Goal: Task Accomplishment & Management: Manage account settings

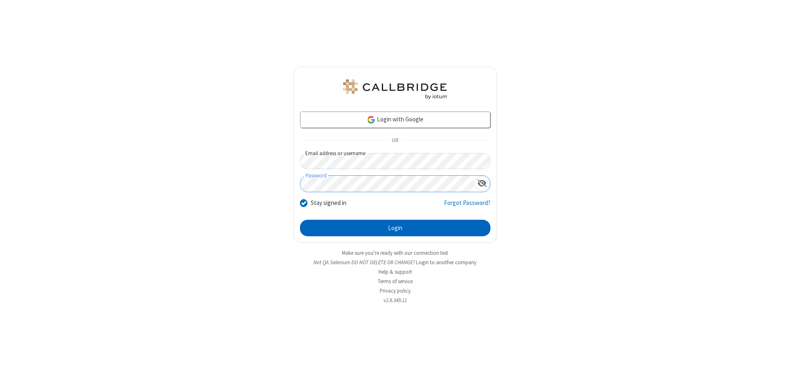
click at [395, 228] on button "Login" at bounding box center [395, 228] width 190 height 16
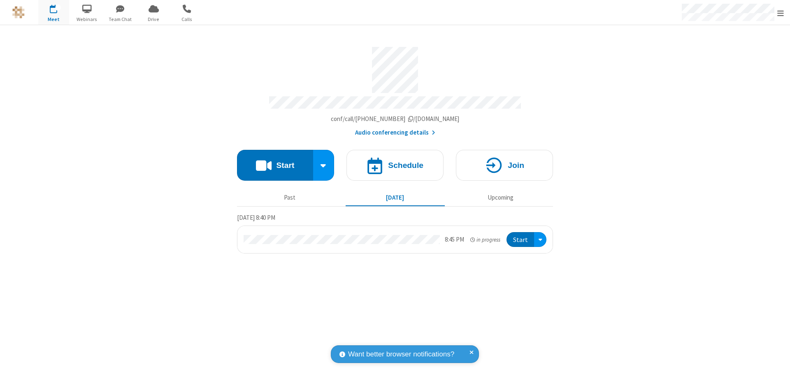
click at [780, 13] on span "Open menu" at bounding box center [780, 13] width 7 height 8
click at [789, 55] on span at bounding box center [799, 54] width 7 height 7
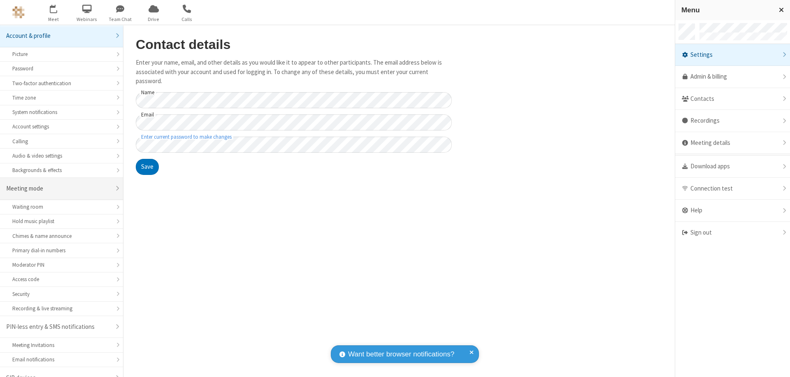
click at [58, 184] on div "Meeting mode" at bounding box center [58, 188] width 104 height 9
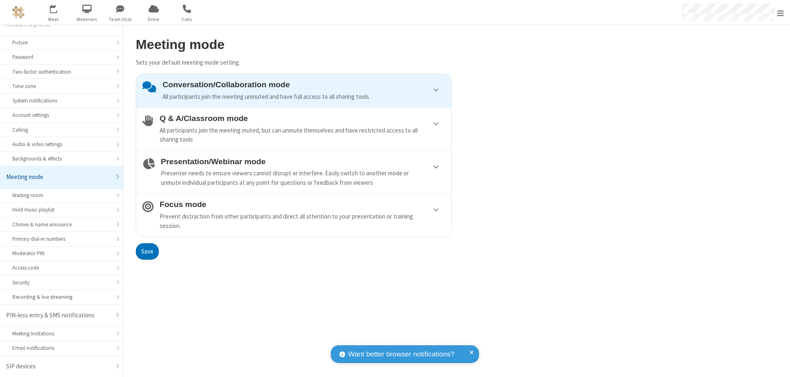
click at [294, 215] on div "Prevent distraction from other participants and direct all attention to your pr…" at bounding box center [302, 221] width 285 height 19
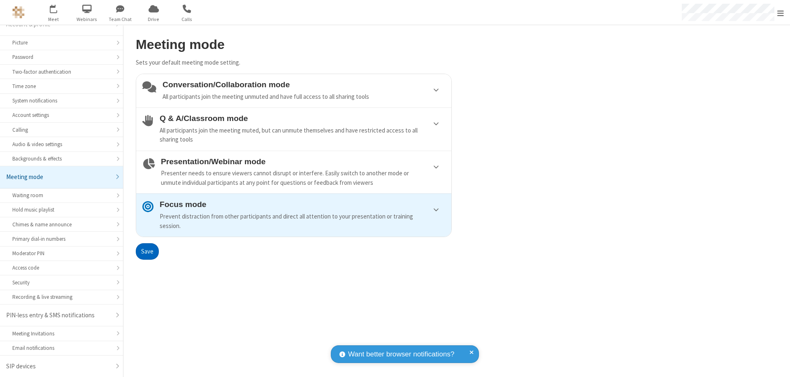
click at [147, 251] on button "Save" at bounding box center [147, 251] width 23 height 16
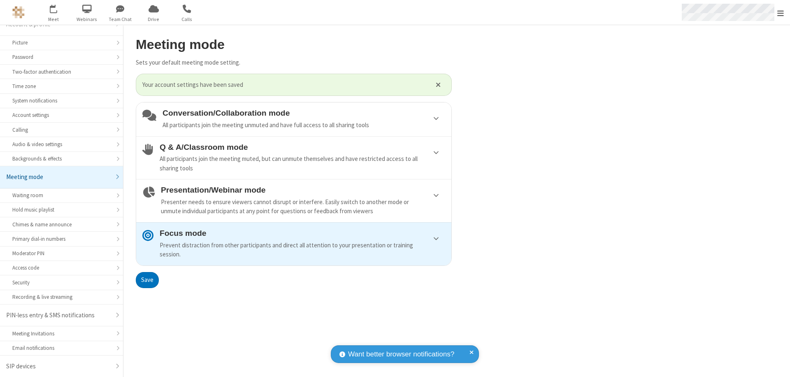
click at [780, 12] on span "Open menu" at bounding box center [780, 13] width 7 height 8
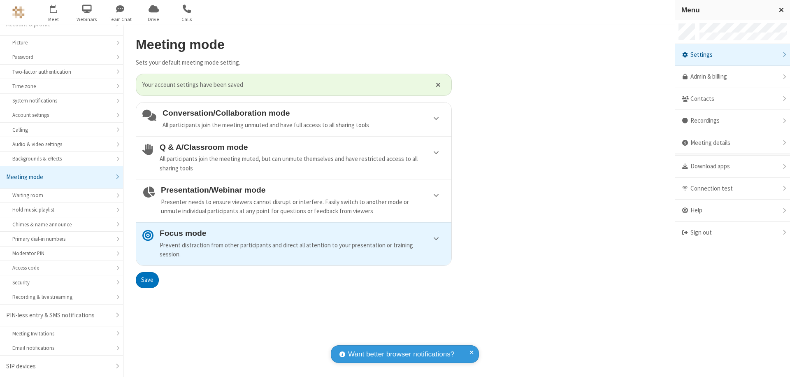
click at [730, 232] on div "Sign out" at bounding box center [732, 233] width 115 height 22
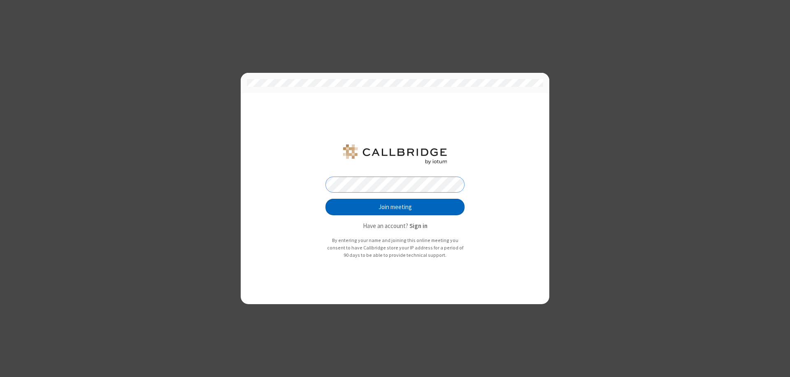
click at [395, 207] on button "Join meeting" at bounding box center [394, 207] width 139 height 16
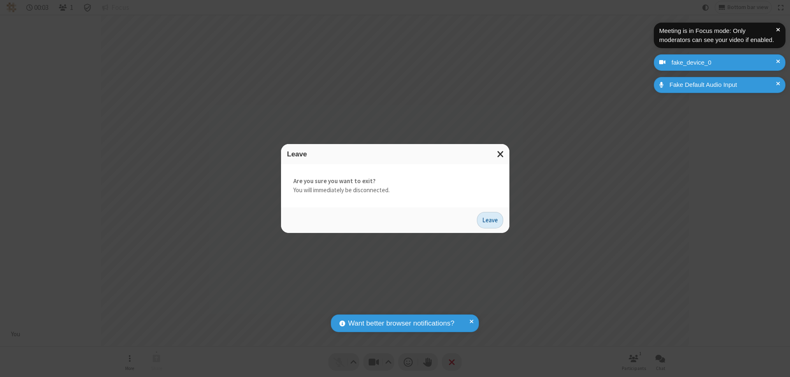
click at [490, 220] on button "Leave" at bounding box center [490, 220] width 26 height 16
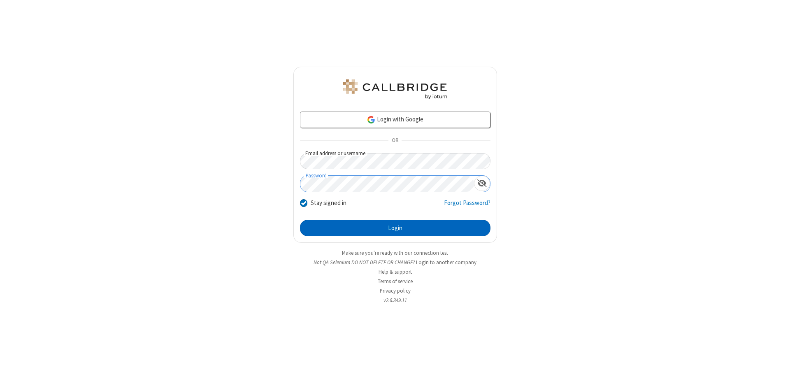
click at [395, 228] on button "Login" at bounding box center [395, 228] width 190 height 16
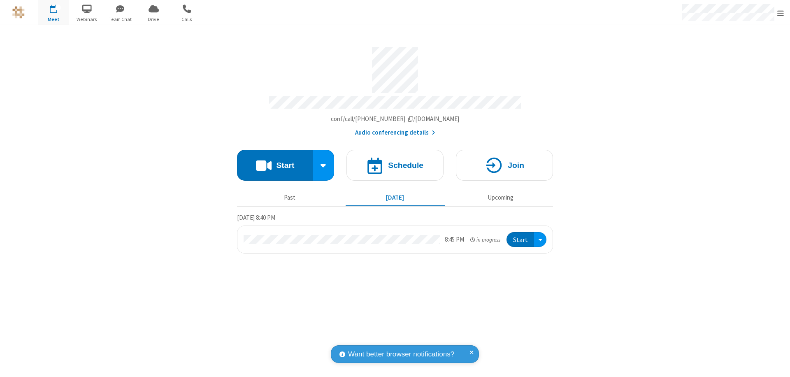
click at [780, 13] on span "Open menu" at bounding box center [780, 13] width 7 height 8
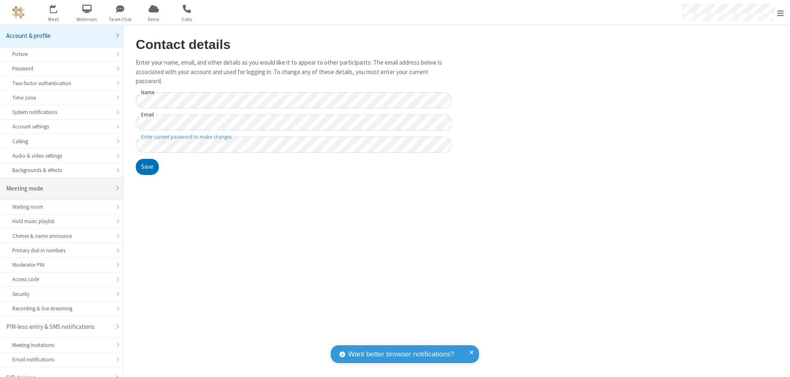
click at [58, 184] on div "Meeting mode" at bounding box center [58, 188] width 104 height 9
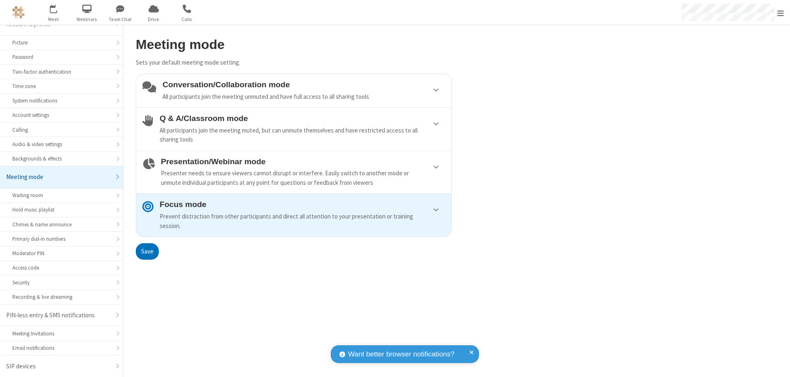
click at [294, 90] on div "Conversation/Collaboration mode All participants join the meeting unmuted and h…" at bounding box center [303, 90] width 283 height 21
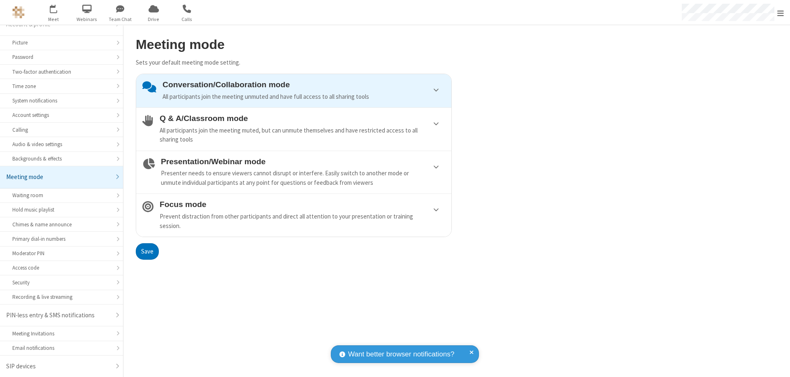
click at [147, 251] on button "Save" at bounding box center [147, 251] width 23 height 16
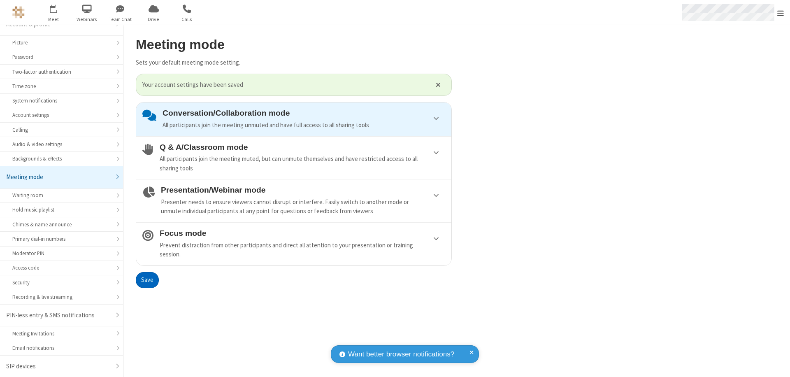
click at [780, 12] on span "Open menu" at bounding box center [780, 13] width 7 height 8
